Goal: Task Accomplishment & Management: Use online tool/utility

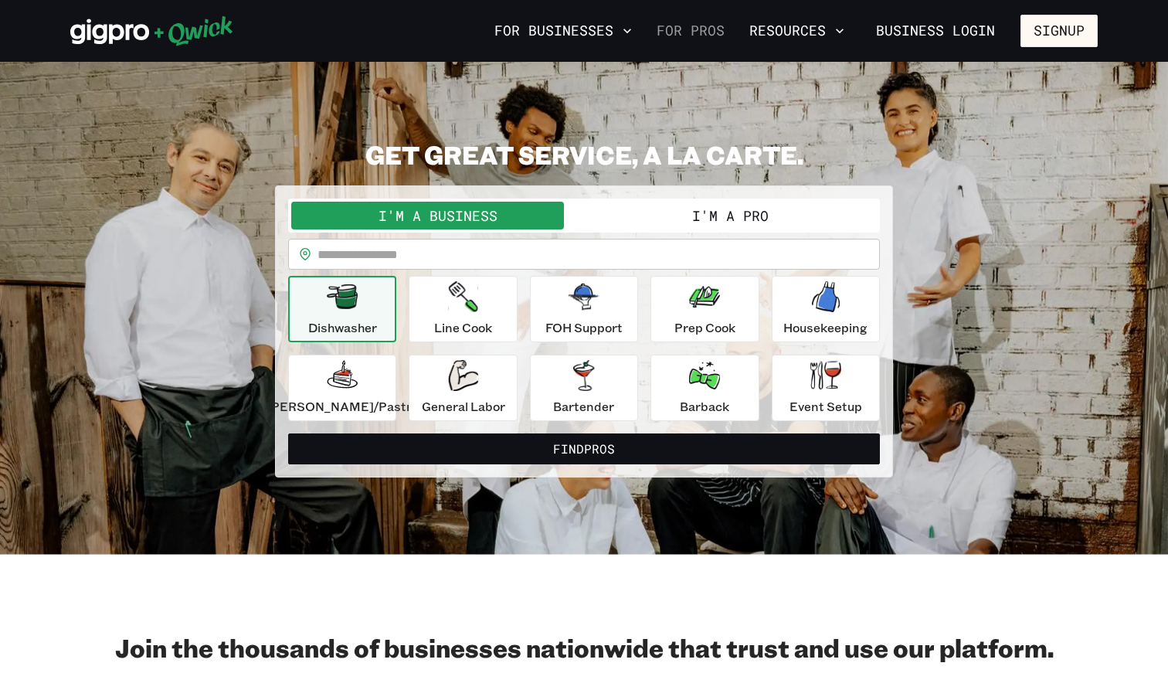
click at [710, 21] on link "For Pros" at bounding box center [690, 31] width 80 height 26
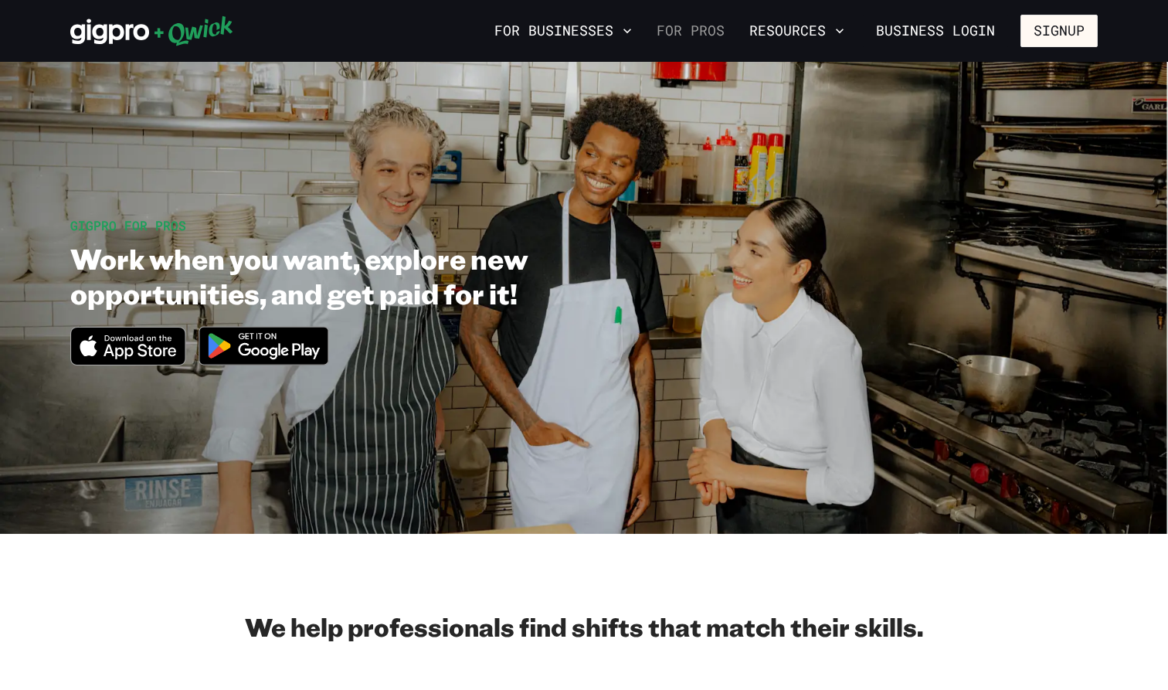
click at [690, 31] on link "For Pros" at bounding box center [690, 31] width 80 height 26
click at [144, 22] on icon at bounding box center [151, 30] width 163 height 31
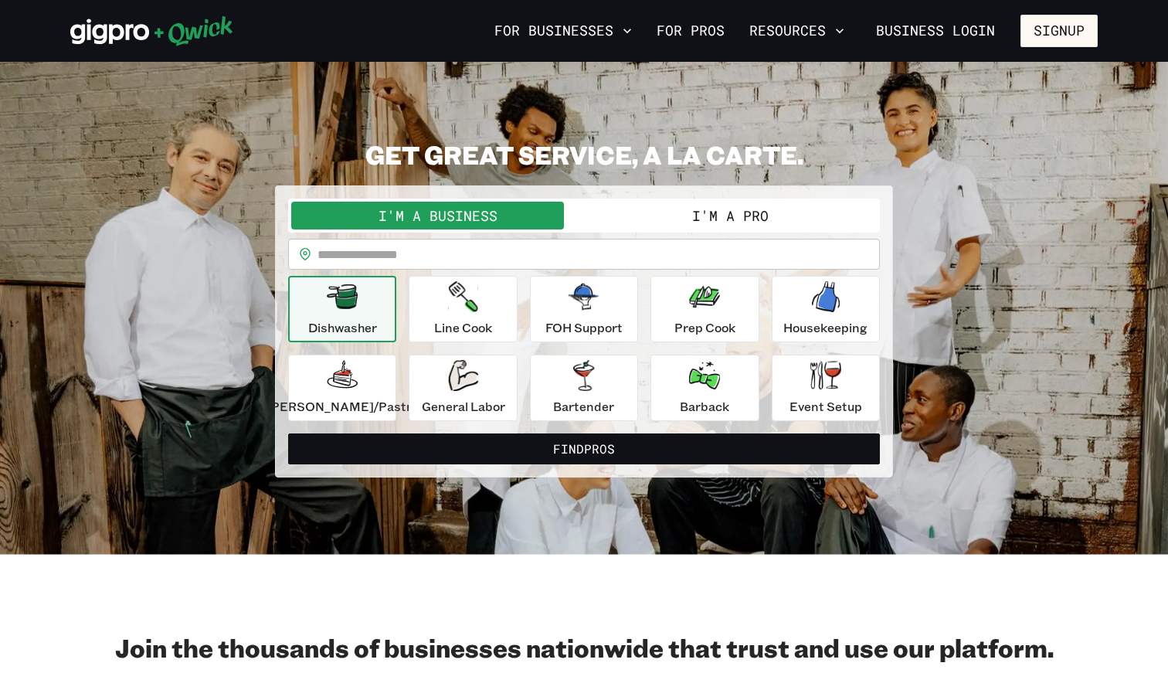
click at [698, 215] on button "I'm a Pro" at bounding box center [730, 216] width 293 height 28
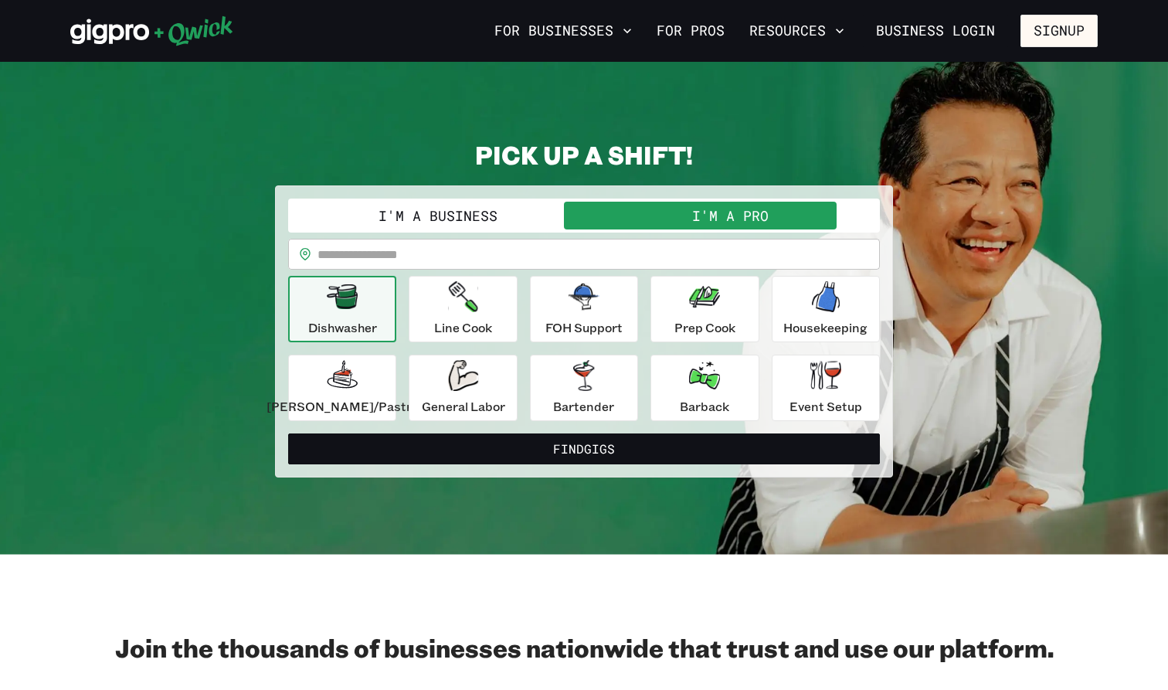
click at [456, 262] on input "text" at bounding box center [598, 254] width 562 height 31
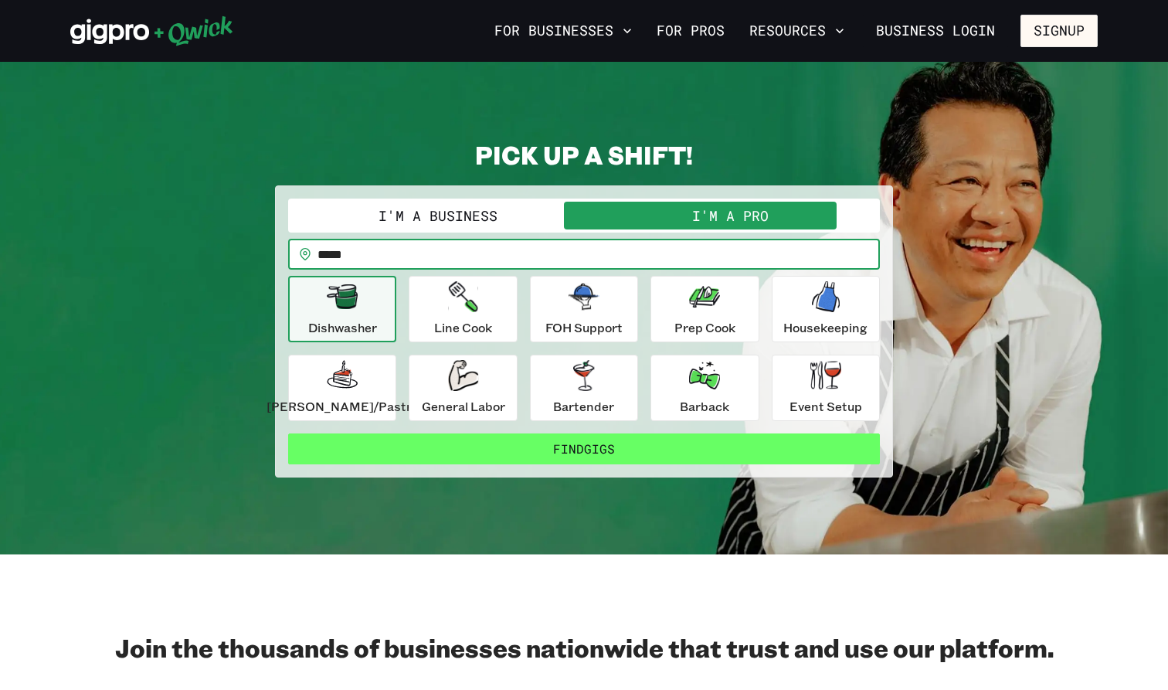
type input "*****"
click at [558, 447] on button "Find Gigs" at bounding box center [584, 448] width 592 height 31
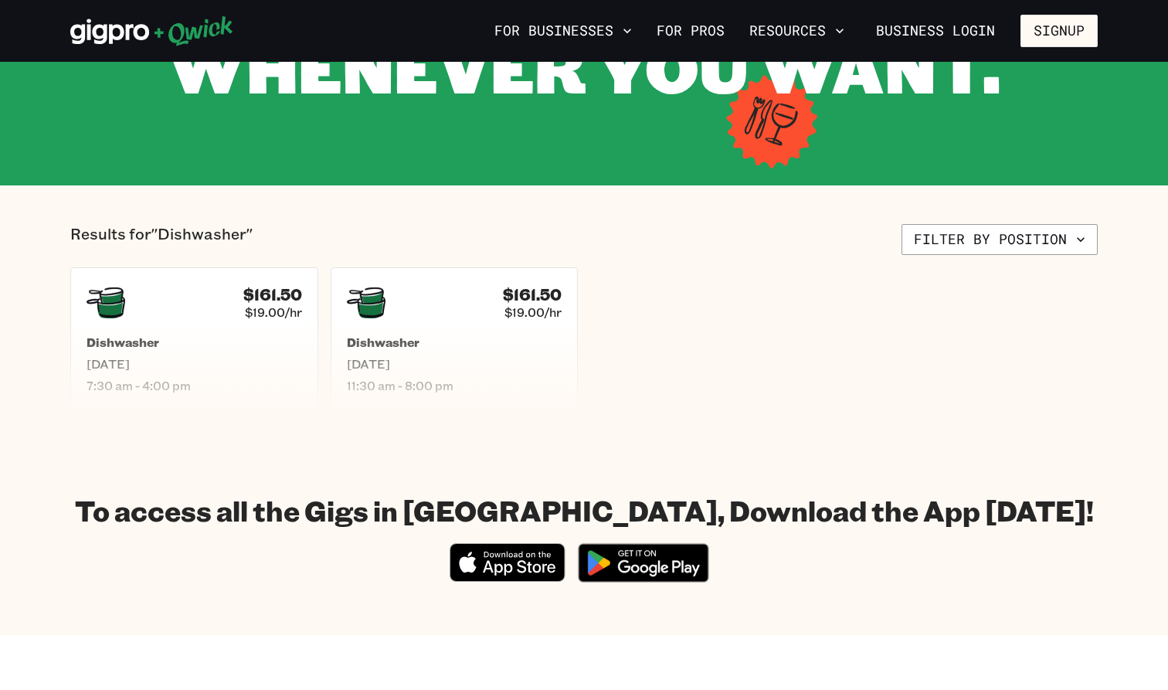
scroll to position [120, 0]
